Goal: Communication & Community: Answer question/provide support

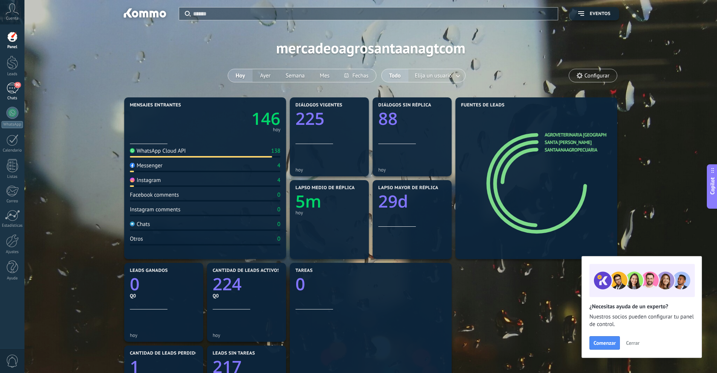
click at [16, 93] on div "90" at bounding box center [12, 88] width 12 height 11
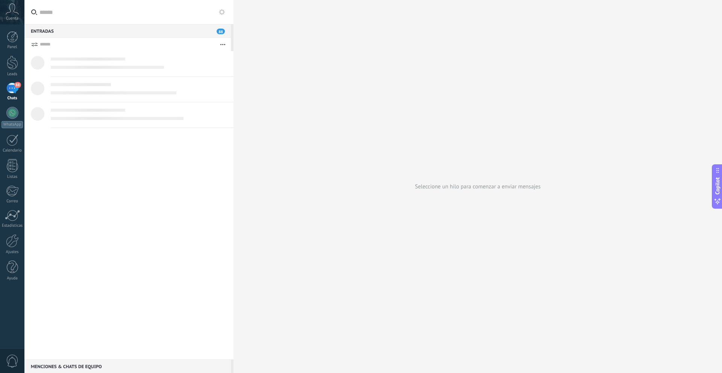
scroll to position [7, 0]
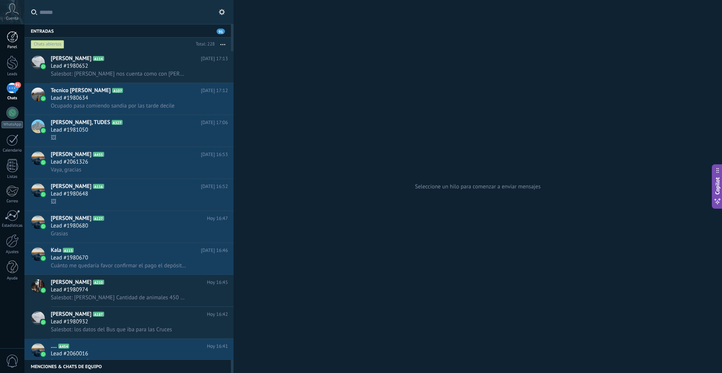
click at [17, 36] on div at bounding box center [12, 36] width 11 height 11
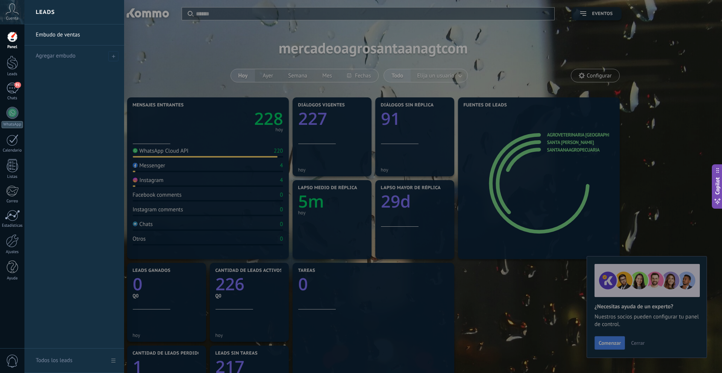
click at [202, 170] on div at bounding box center [385, 186] width 722 height 373
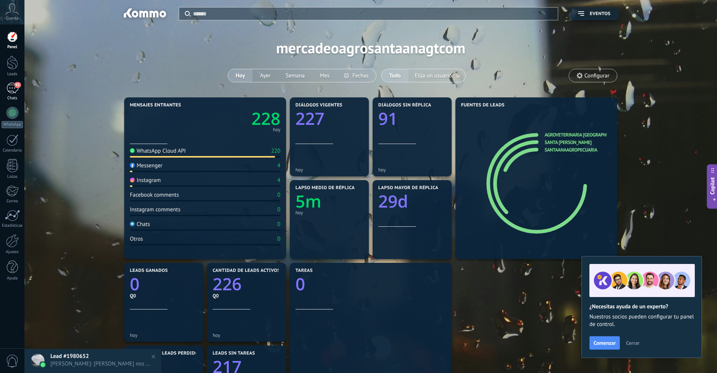
click at [15, 87] on span "92" at bounding box center [17, 85] width 6 height 6
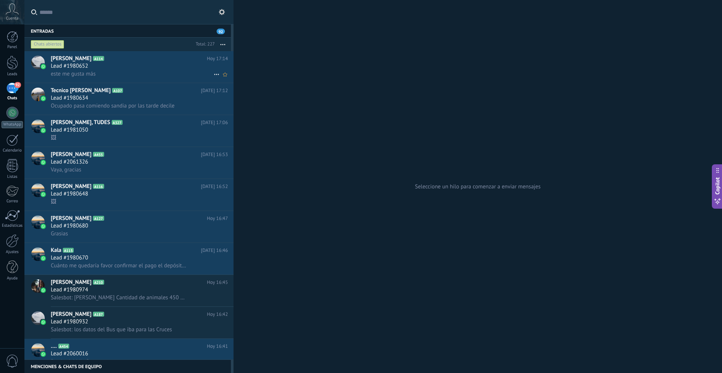
click at [129, 71] on div "este me gusta más" at bounding box center [139, 74] width 177 height 8
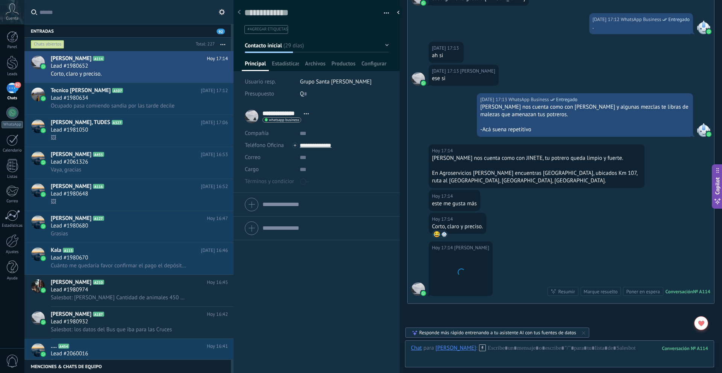
scroll to position [450, 0]
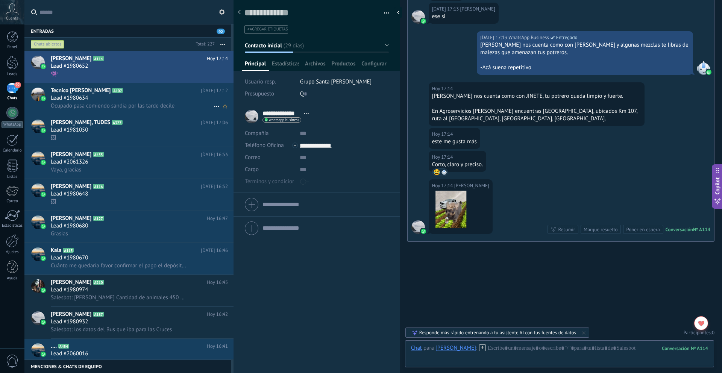
click at [107, 107] on span "Ocupado pasa comiendo sandia por las tarde decile" at bounding box center [113, 105] width 124 height 7
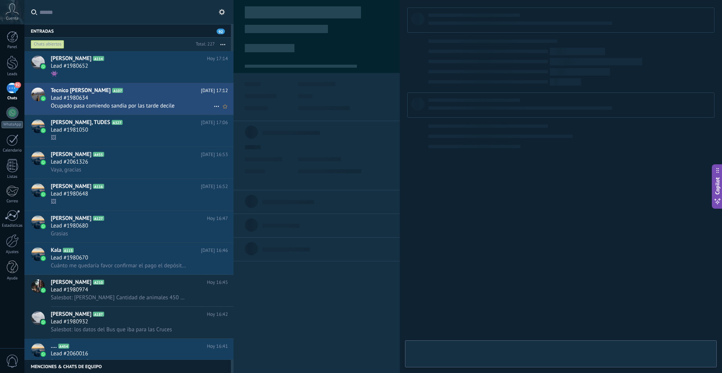
type textarea "**********"
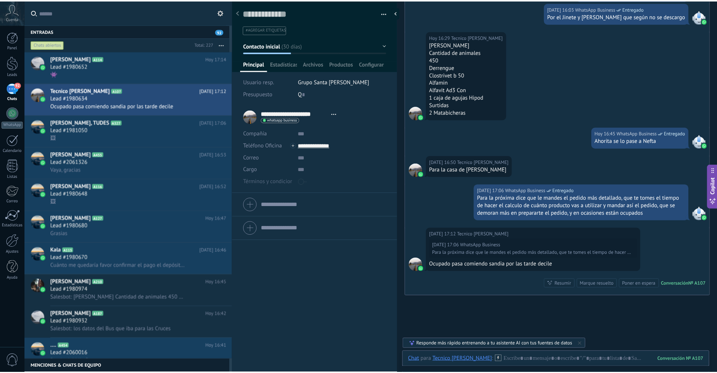
scroll to position [810, 0]
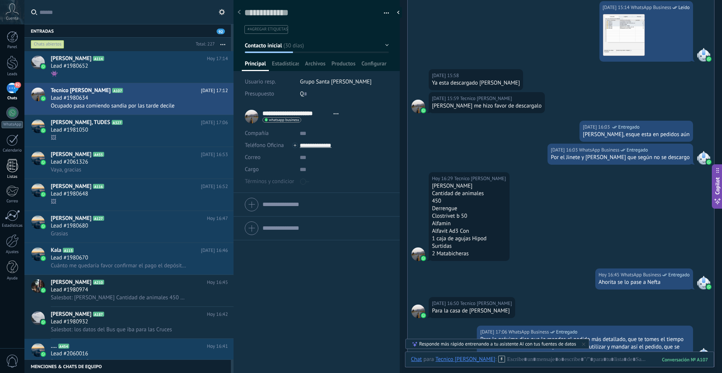
click at [11, 170] on div at bounding box center [12, 165] width 11 height 13
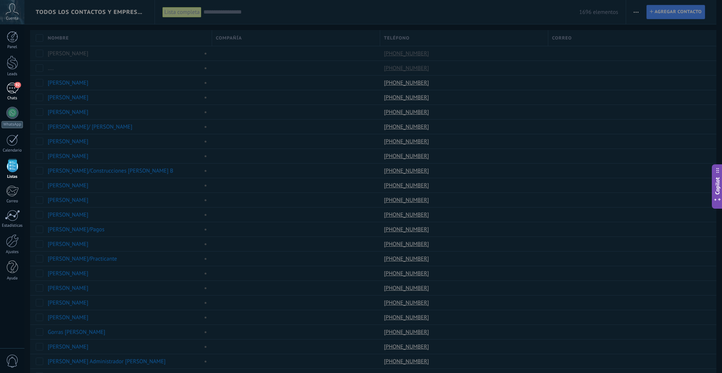
click at [17, 86] on span "92" at bounding box center [17, 85] width 6 height 6
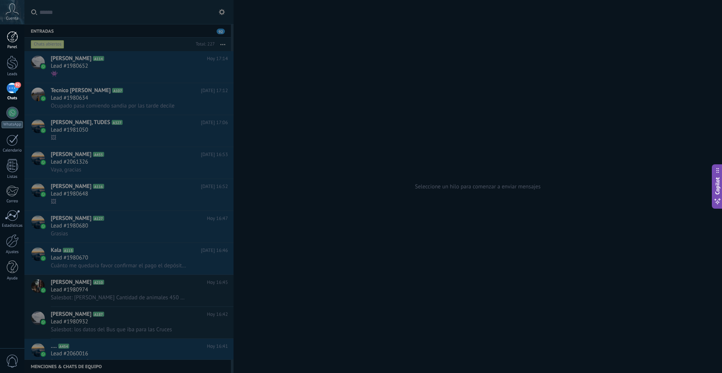
click at [13, 40] on div at bounding box center [12, 36] width 11 height 11
